Goal: Navigation & Orientation: Find specific page/section

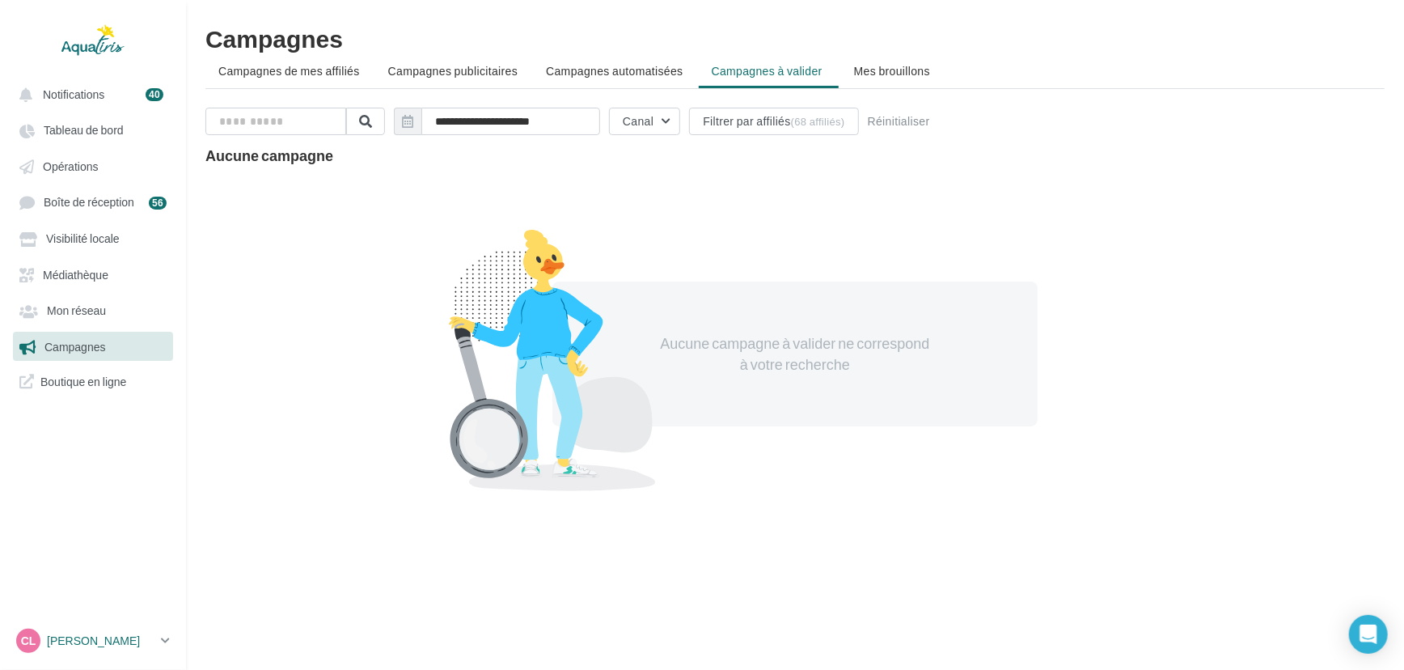
click at [159, 637] on link "CL [PERSON_NAME] [EMAIL_ADDRESS][DOMAIN_NAME]" at bounding box center [93, 640] width 160 height 31
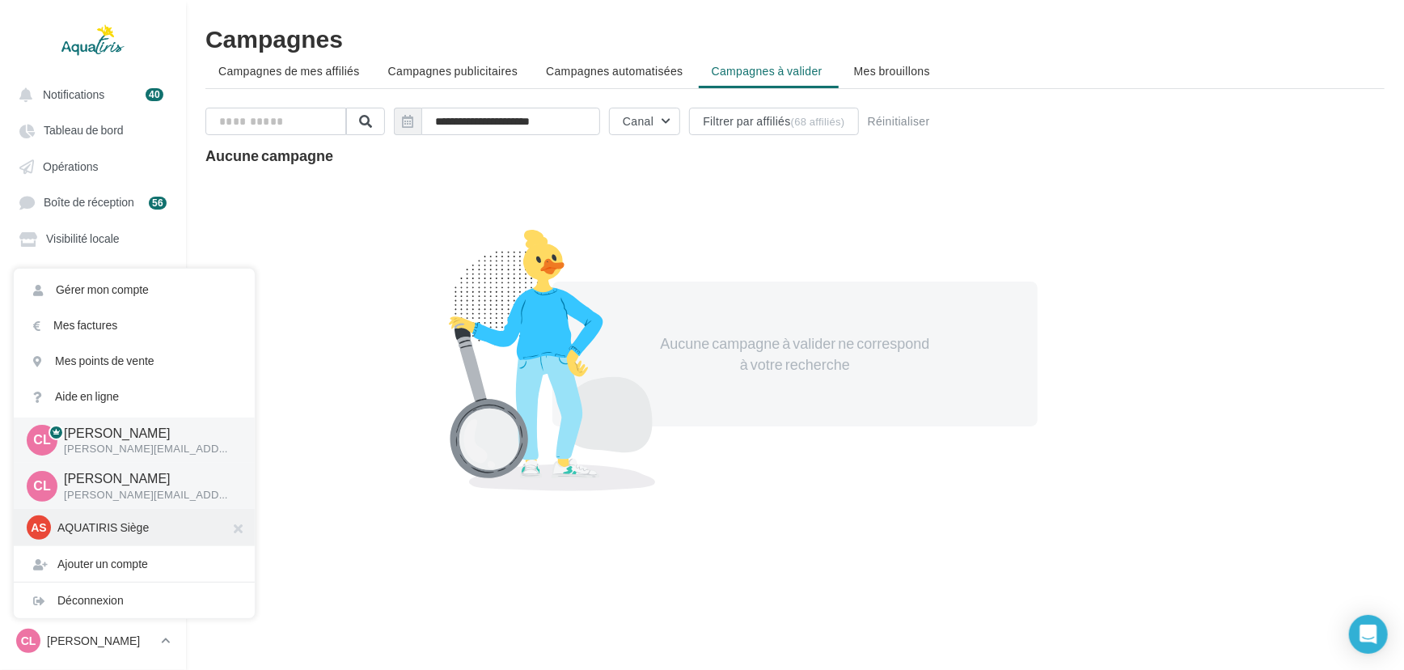
click at [145, 532] on p "AQUATIRIS Siège" at bounding box center [146, 527] width 178 height 16
